Goal: Information Seeking & Learning: Learn about a topic

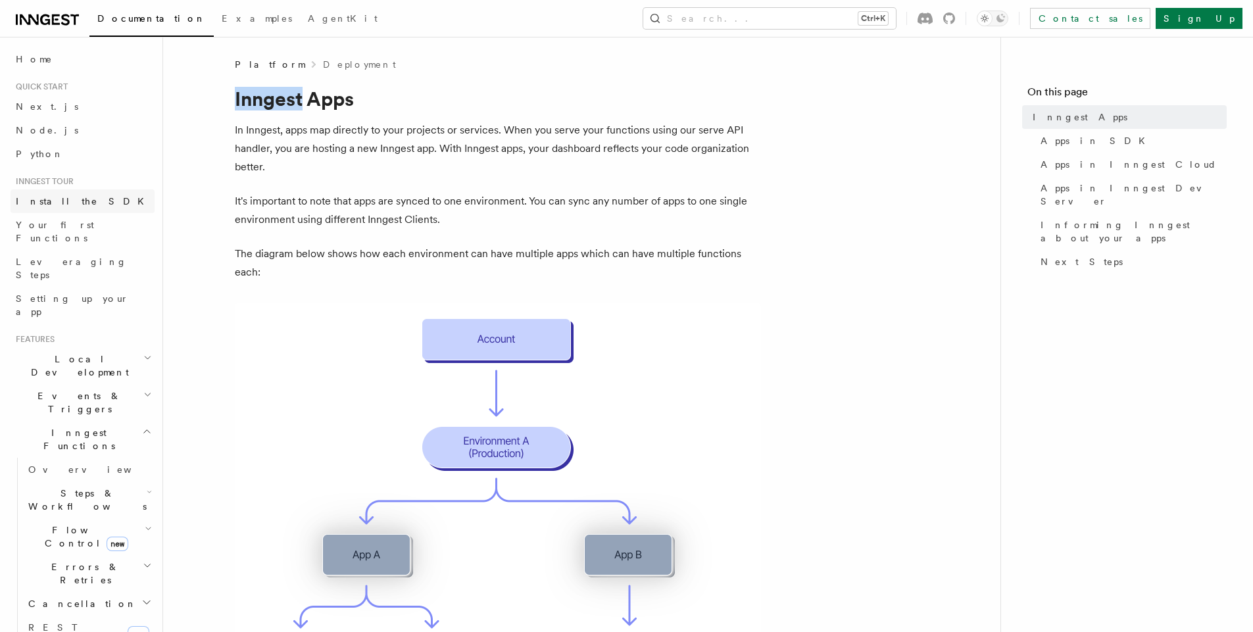
click at [45, 200] on span "Install the SDK" at bounding box center [84, 201] width 136 height 11
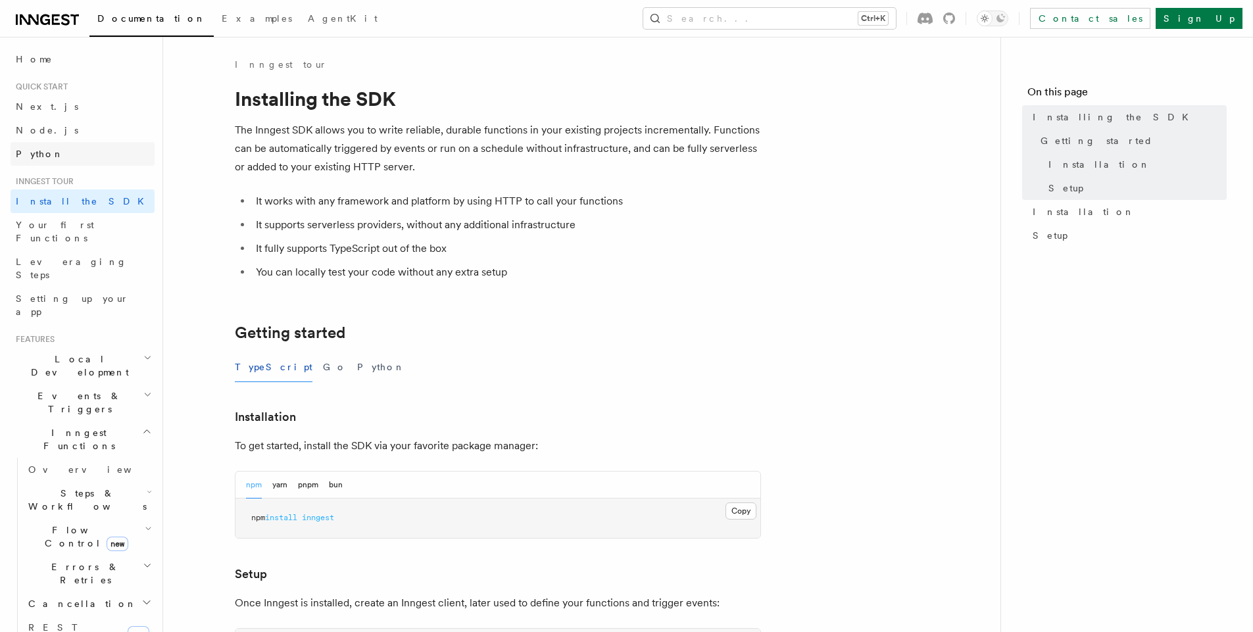
click at [34, 153] on span "Python" at bounding box center [40, 154] width 48 height 11
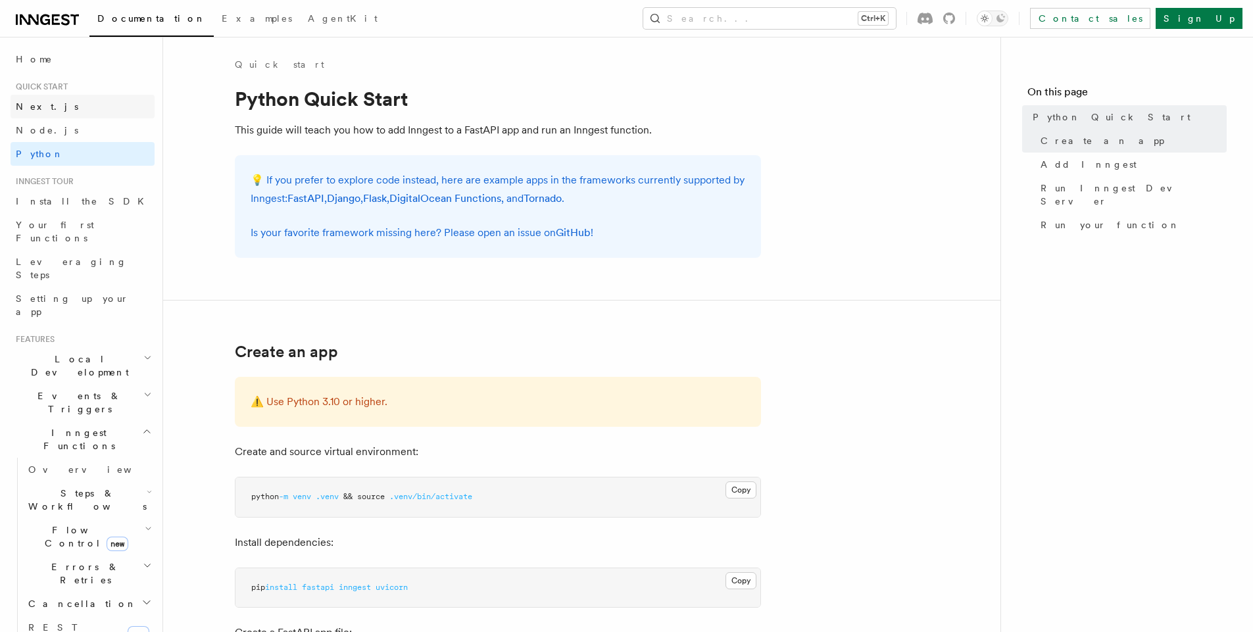
click at [41, 112] on span "Next.js" at bounding box center [47, 106] width 62 height 13
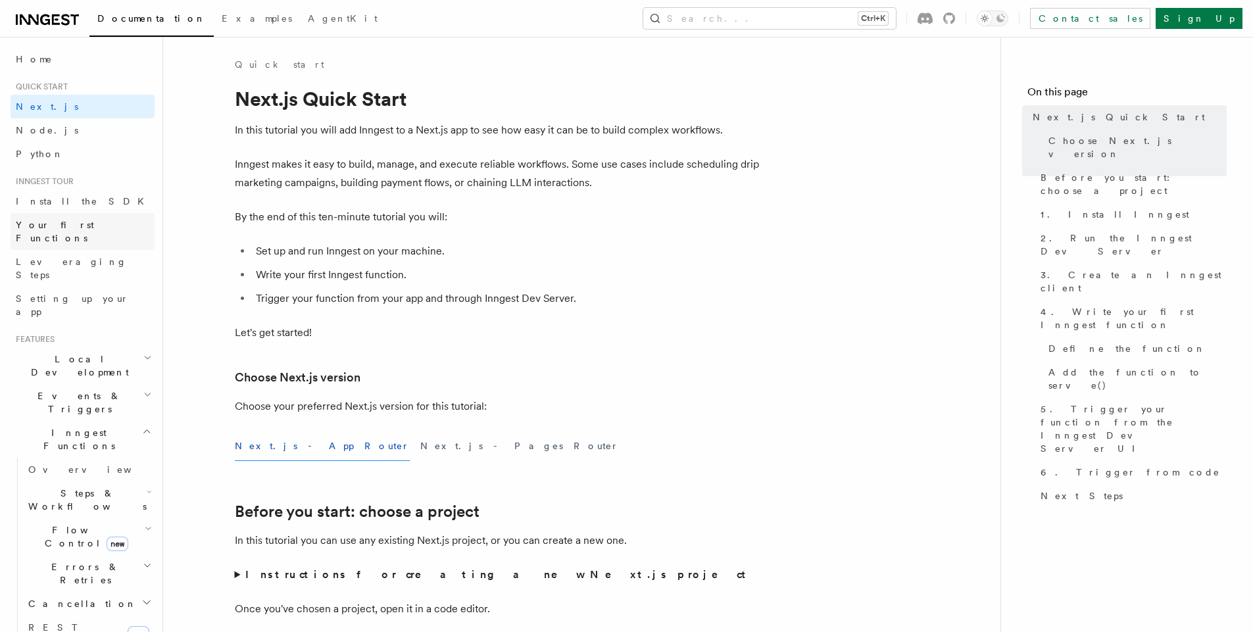
click at [68, 222] on span "Your first Functions" at bounding box center [55, 232] width 78 height 24
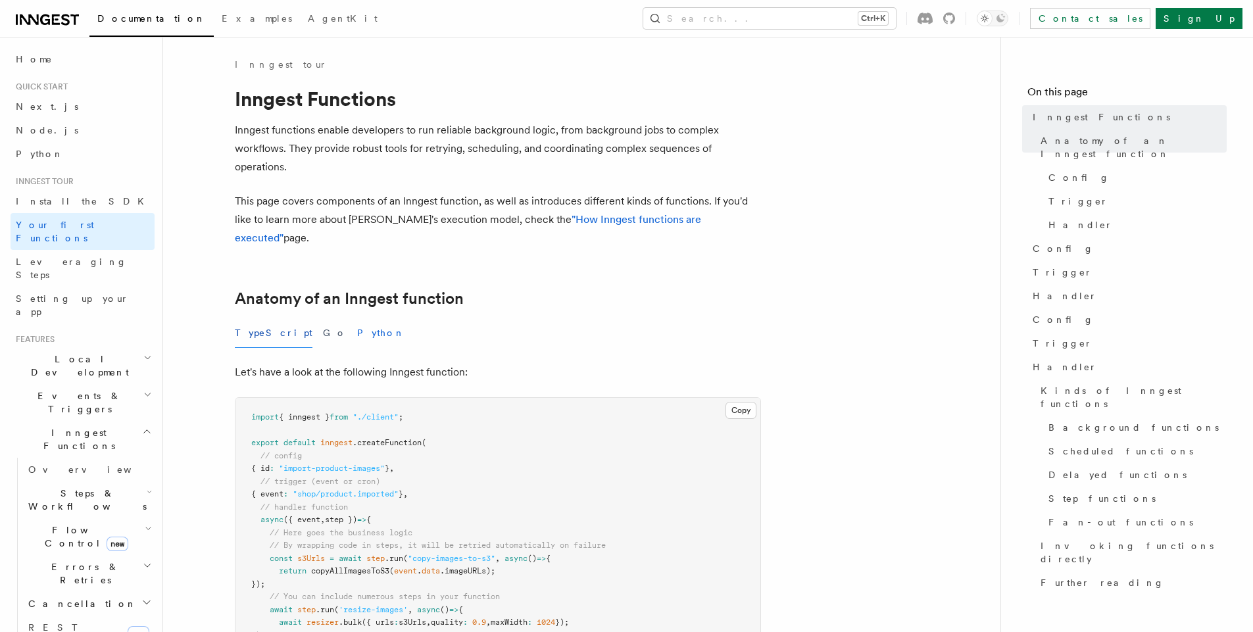
click at [357, 318] on button "Python" at bounding box center [381, 333] width 48 height 30
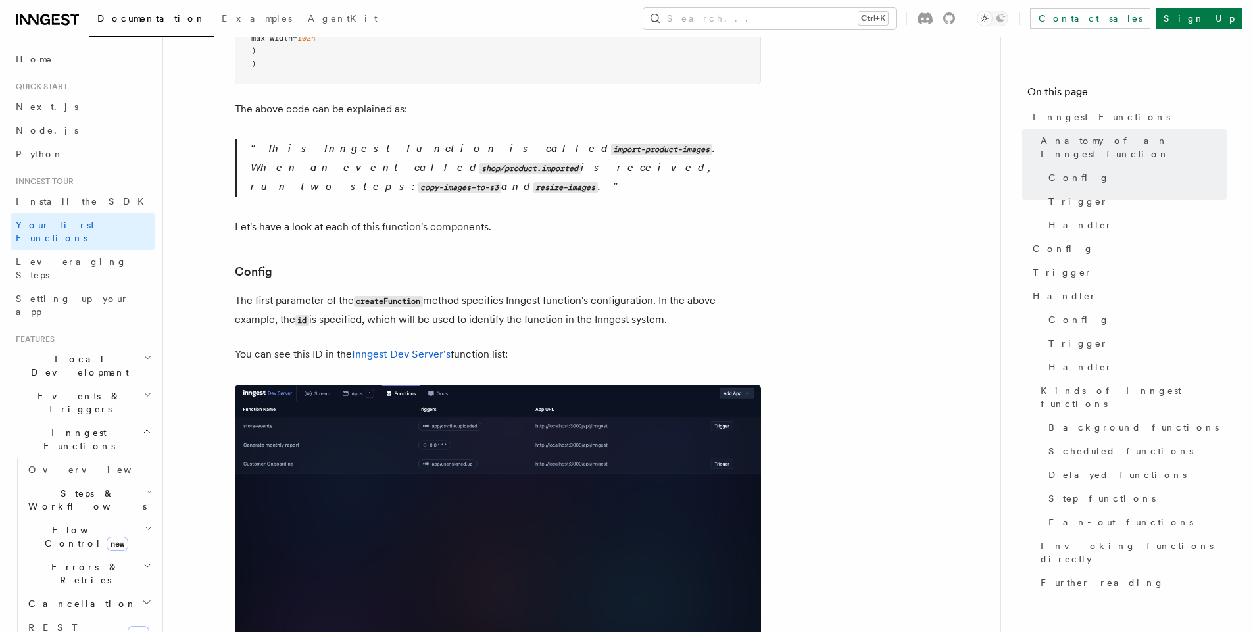
scroll to position [710, 0]
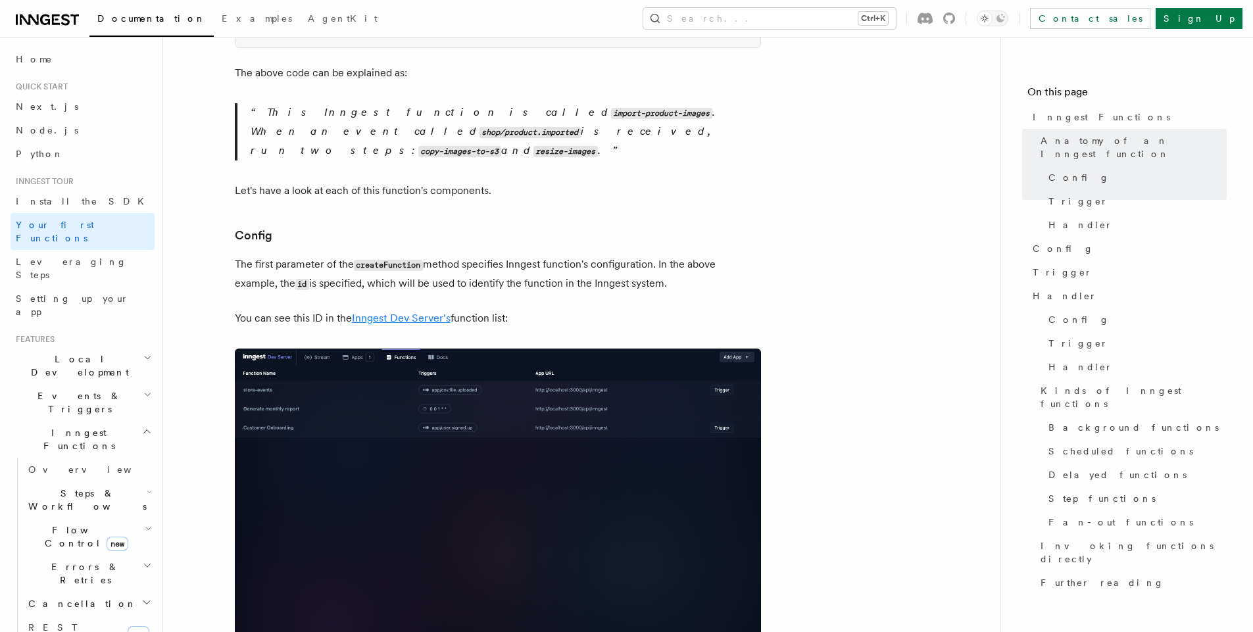
click at [422, 312] on link "Inngest Dev Server's" at bounding box center [401, 318] width 99 height 12
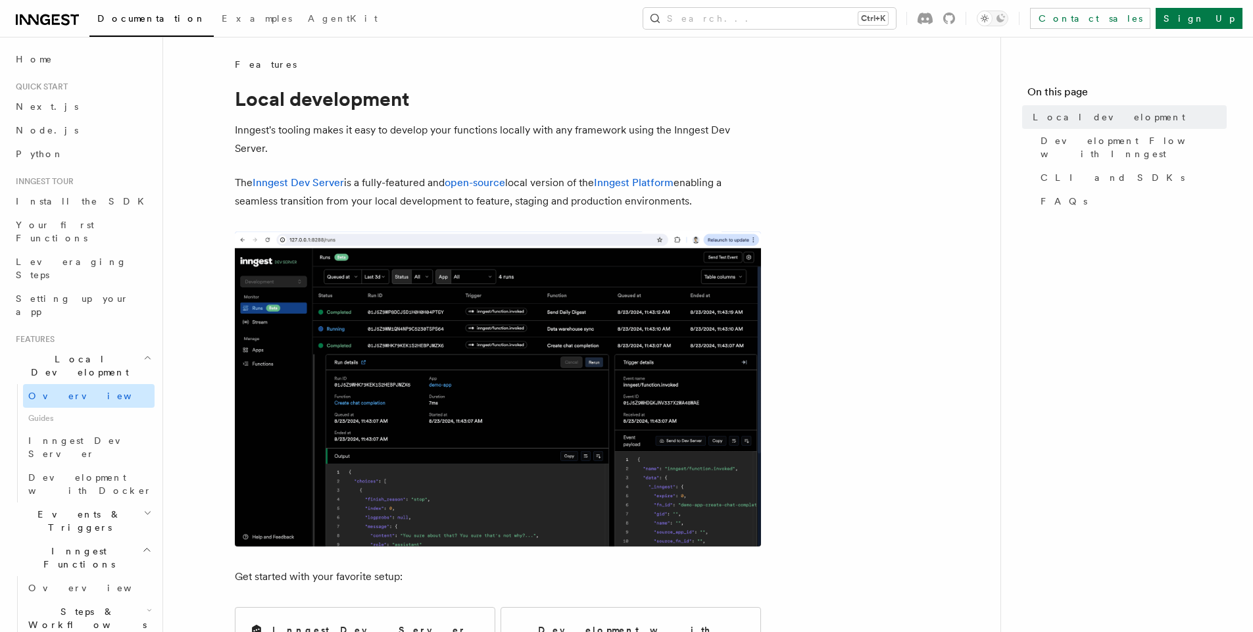
scroll to position [79, 0]
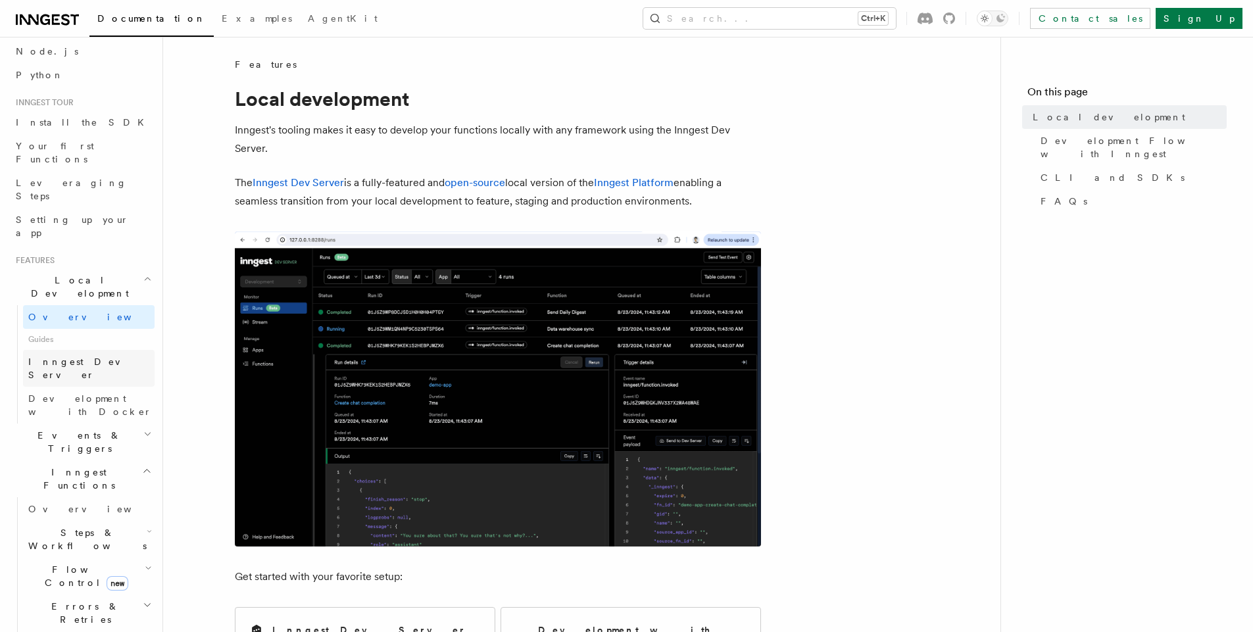
click at [97, 356] on span "Inngest Dev Server" at bounding box center [84, 368] width 112 height 24
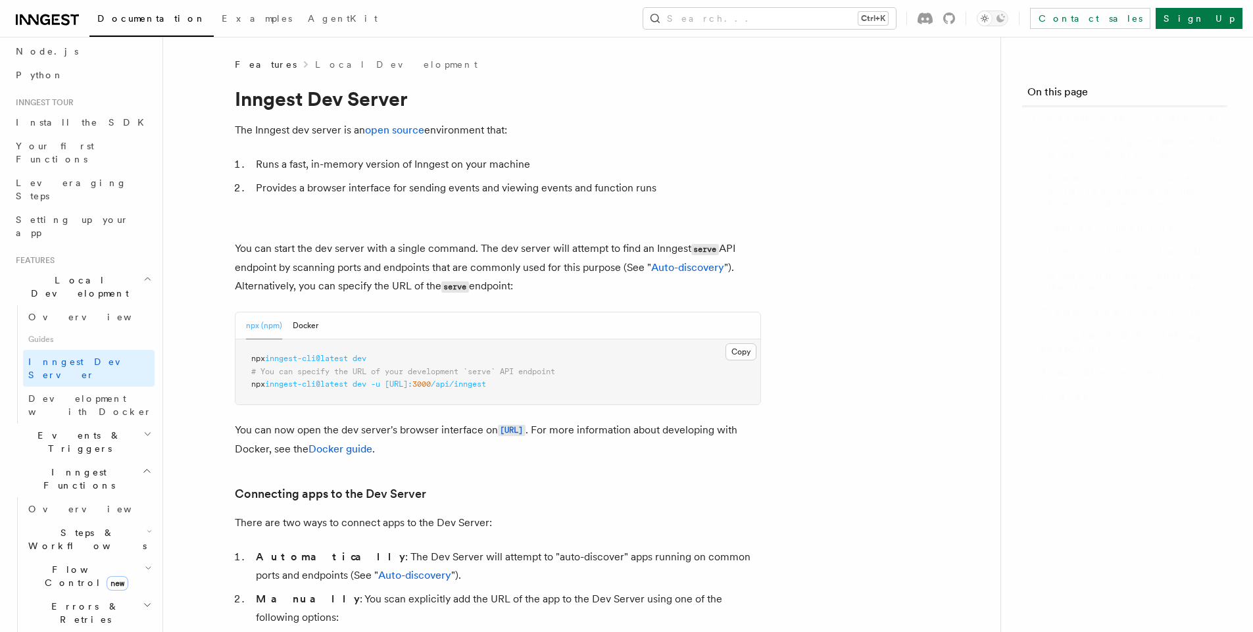
scroll to position [43, 0]
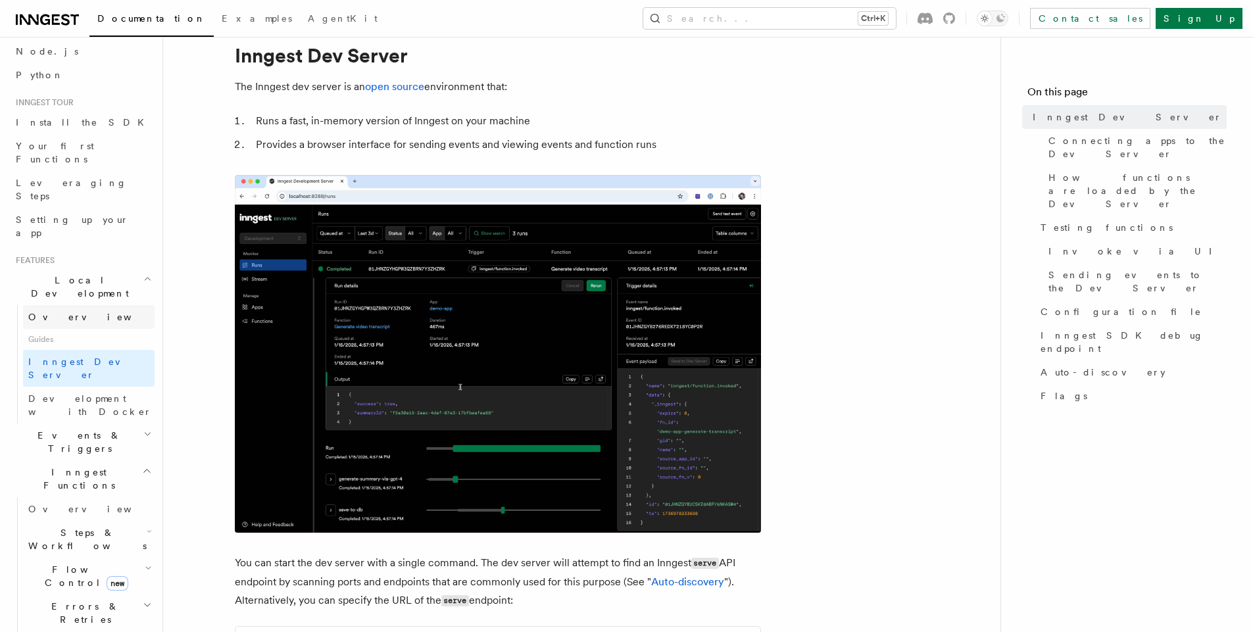
click at [67, 312] on span "Overview" at bounding box center [95, 317] width 135 height 11
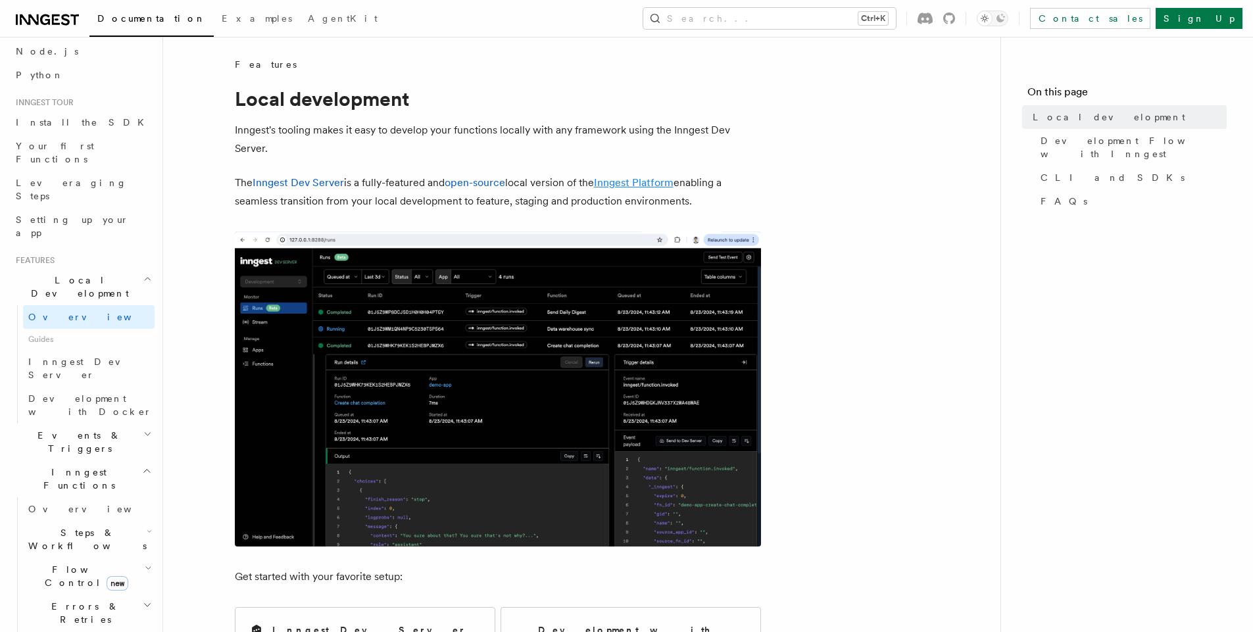
click at [642, 181] on link "Inngest Platform" at bounding box center [634, 182] width 80 height 12
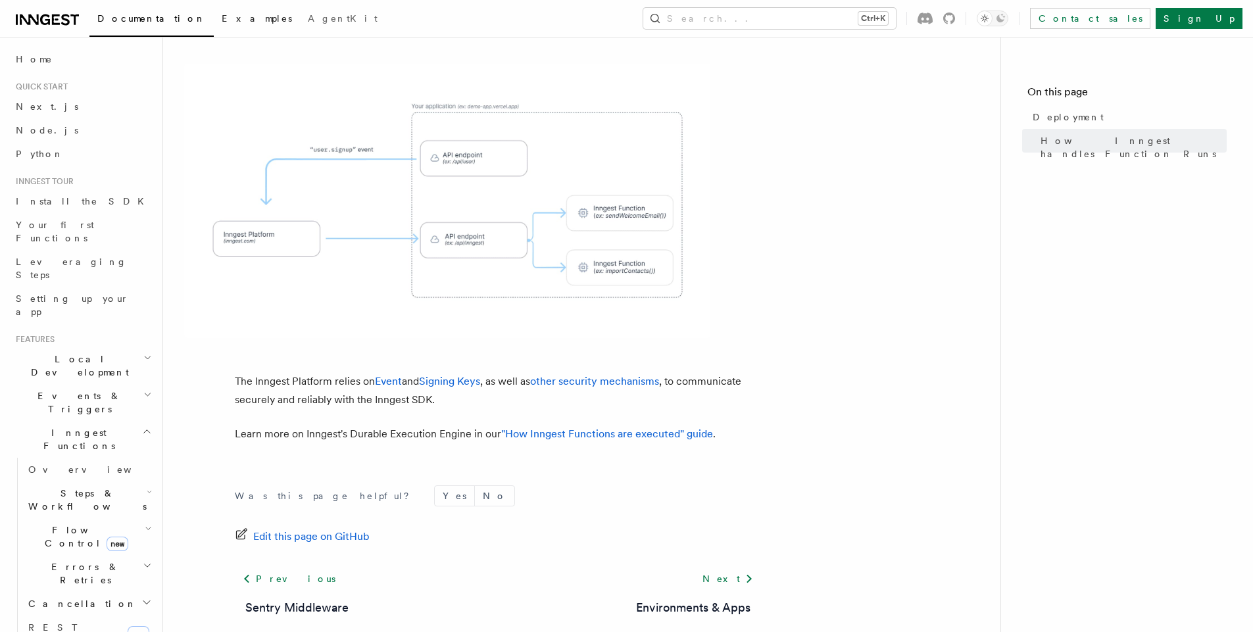
click at [222, 18] on span "Examples" at bounding box center [257, 18] width 70 height 11
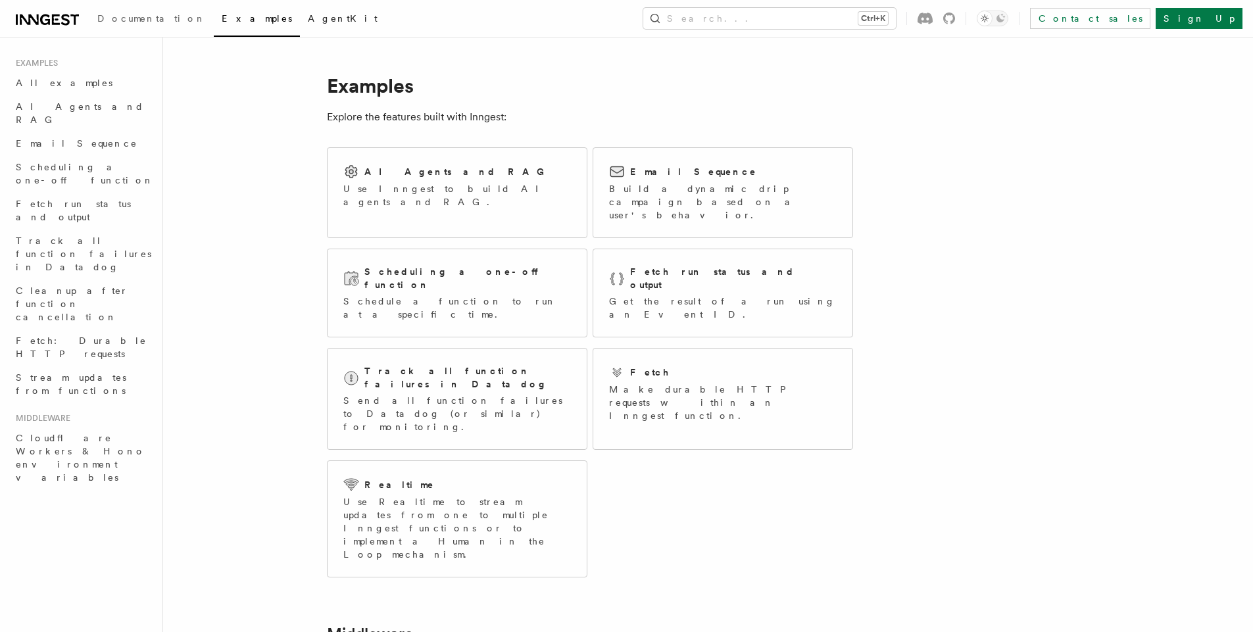
click at [300, 20] on link "AgentKit" at bounding box center [343, 20] width 86 height 32
